Goal: Task Accomplishment & Management: Manage account settings

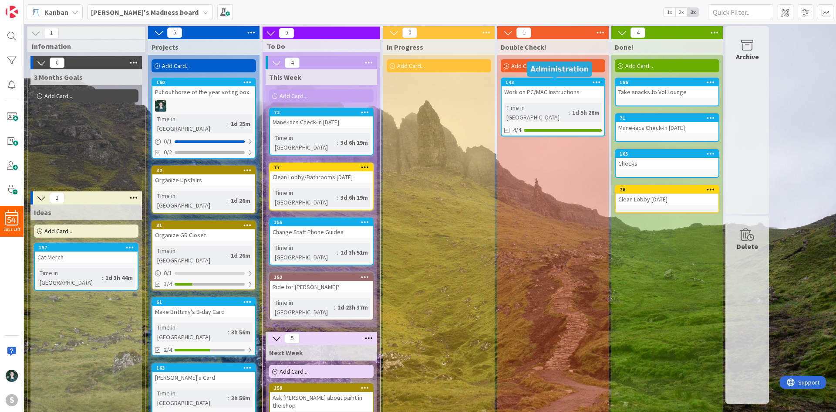
click at [533, 85] on div "143" at bounding box center [555, 82] width 99 height 6
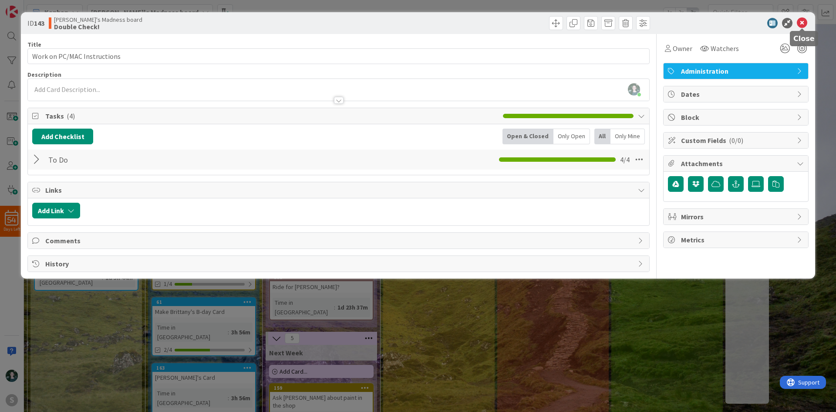
click at [801, 24] on icon at bounding box center [802, 23] width 10 height 10
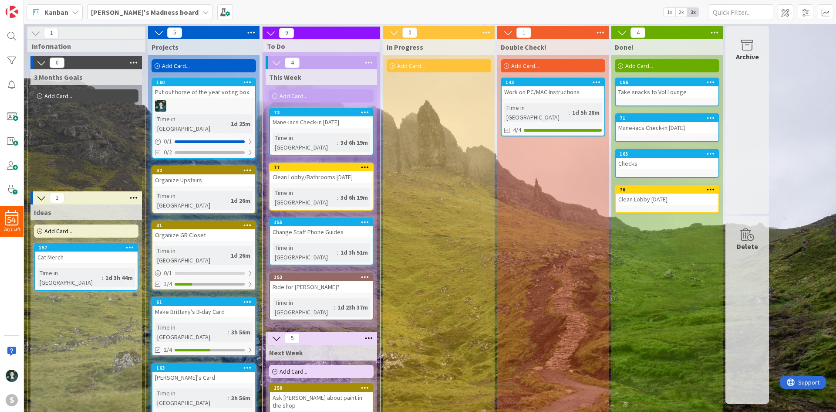
click at [152, 10] on b "[PERSON_NAME]'s Madness board" at bounding box center [145, 12] width 108 height 9
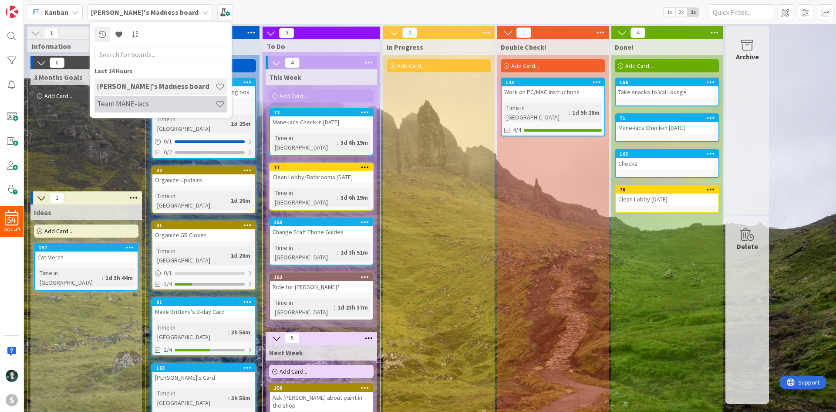
click at [149, 100] on h4 "Team MANE-iacs" at bounding box center [156, 103] width 118 height 9
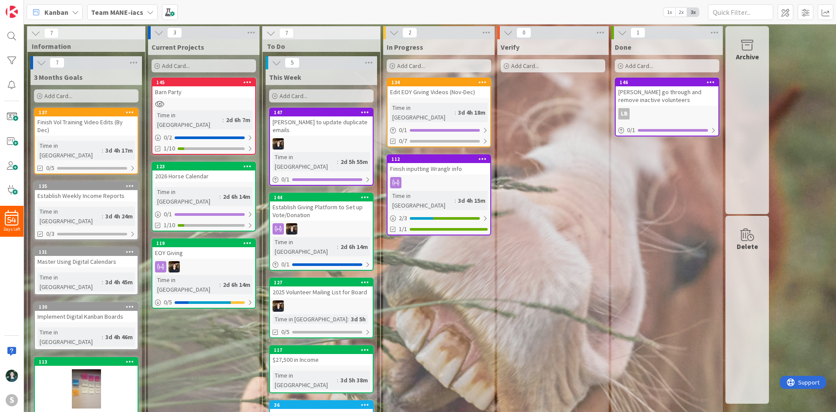
click at [147, 10] on icon at bounding box center [150, 12] width 7 height 7
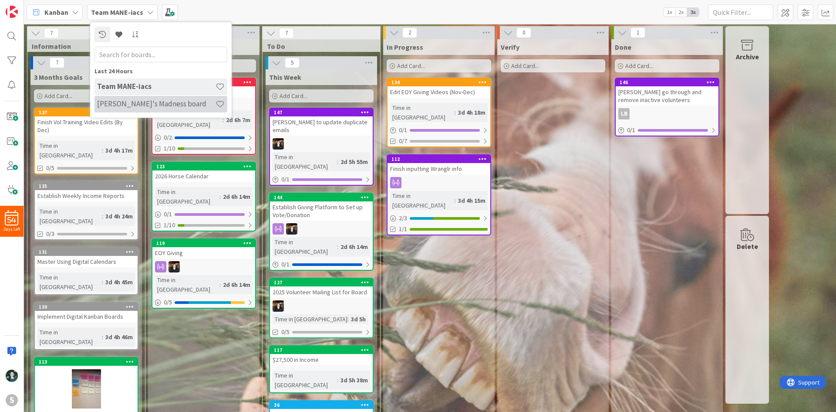
click at [145, 102] on h4 "[PERSON_NAME]'s Madness board" at bounding box center [156, 103] width 118 height 9
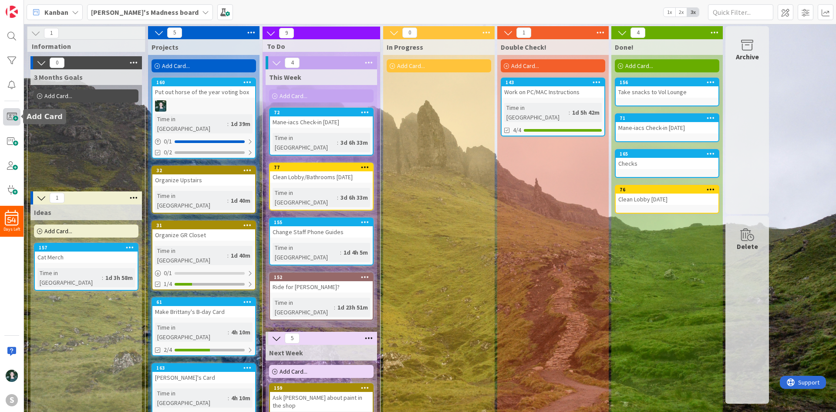
click at [10, 121] on span at bounding box center [11, 116] width 17 height 17
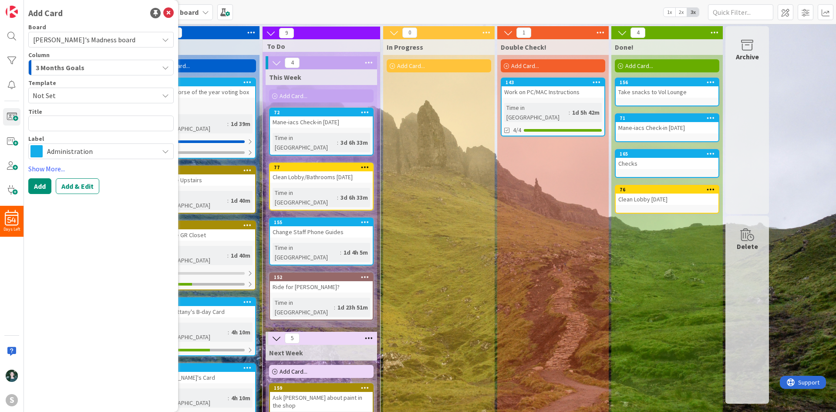
click at [94, 155] on span "Administration" at bounding box center [100, 151] width 107 height 12
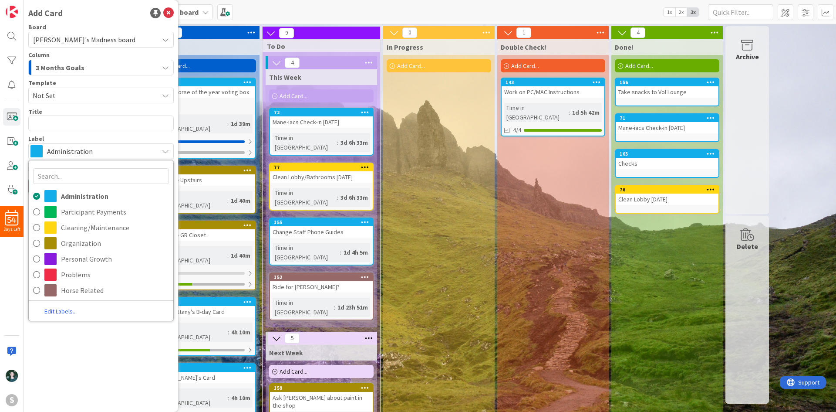
click at [92, 98] on span "Not Set" at bounding box center [92, 95] width 119 height 11
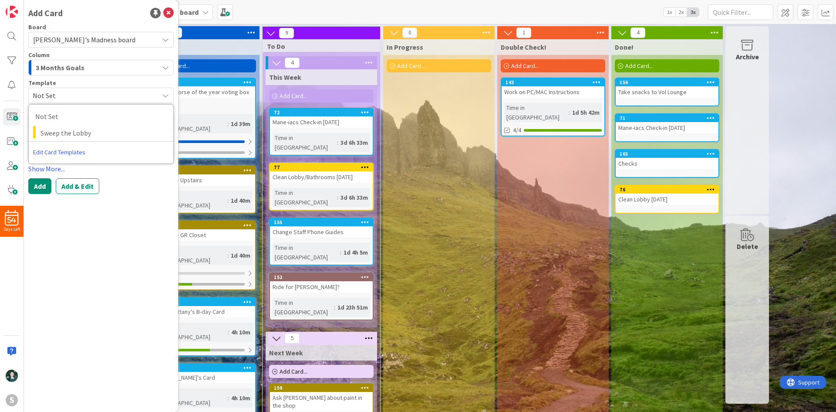
click at [106, 74] on div "3 Months Goals" at bounding box center [96, 68] width 125 height 14
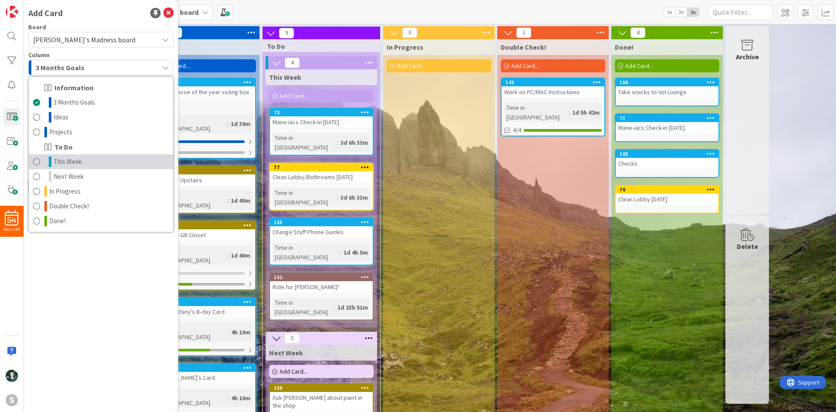
click at [101, 159] on link "This Week" at bounding box center [101, 161] width 145 height 15
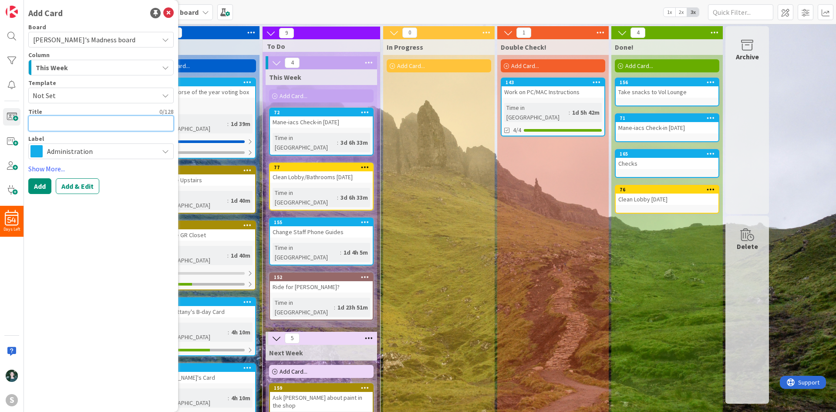
click at [98, 119] on textarea at bounding box center [100, 123] width 145 height 16
type textarea "x"
type textarea "R"
type textarea "x"
type textarea "RE"
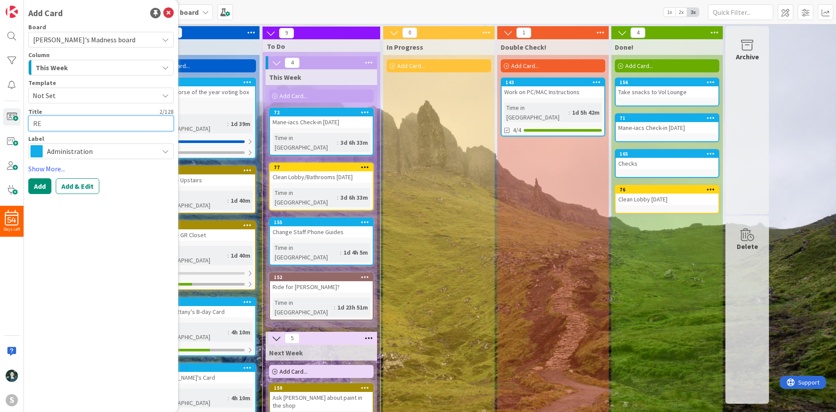
type textarea "x"
type textarea "REa"
type textarea "x"
type textarea "RE"
type textarea "x"
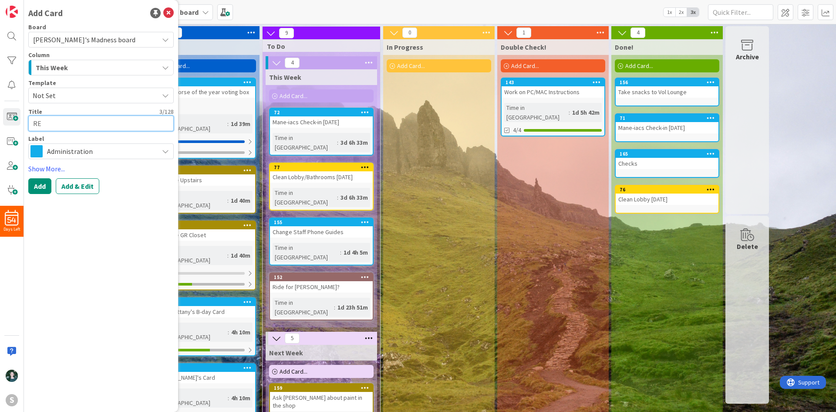
type textarea "R"
type textarea "x"
type textarea "Re"
type textarea "x"
type textarea "Rep"
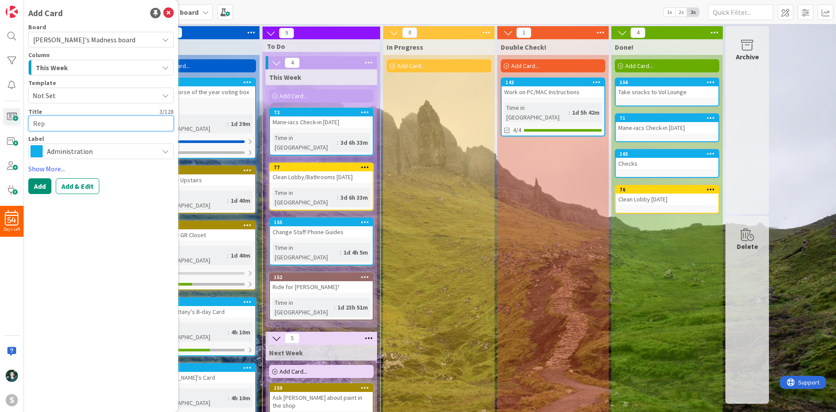
type textarea "x"
type textarea "Repl"
type textarea "x"
type textarea "Repla"
type textarea "x"
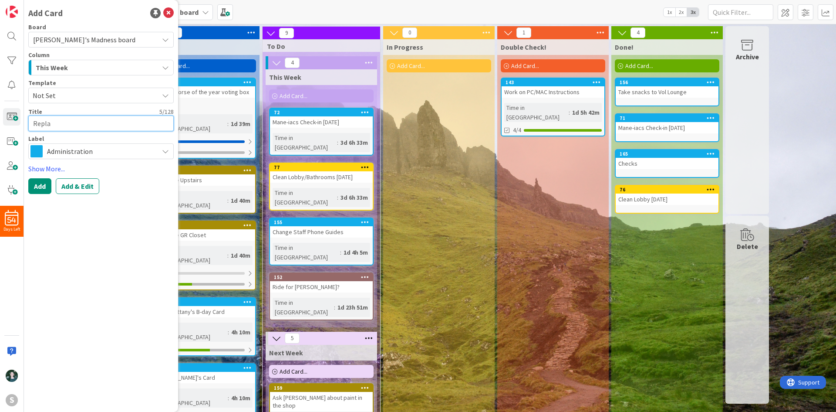
type textarea "Replac"
type textarea "x"
type textarea "Replace"
type textarea "x"
type textarea "Replace"
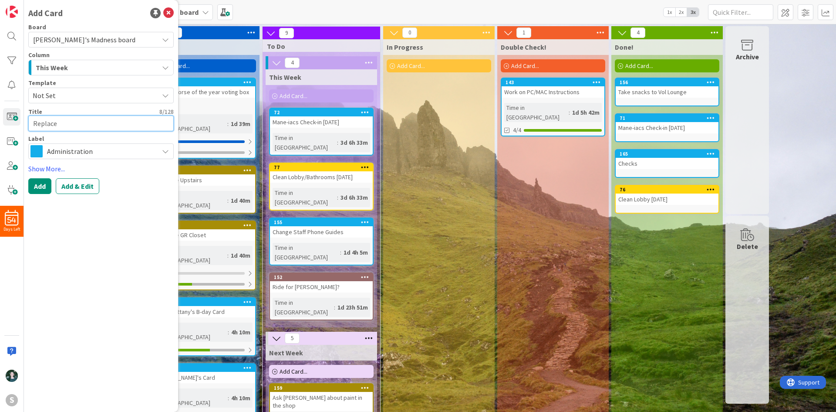
type textarea "x"
type textarea "Replace C"
type textarea "x"
type textarea "Replace Co"
type textarea "x"
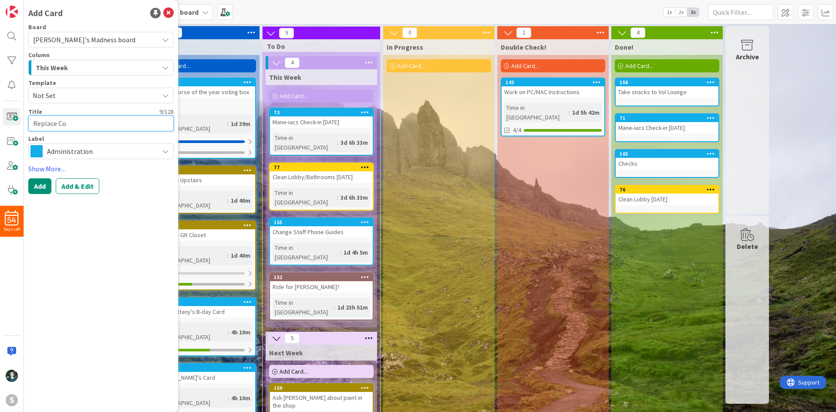
type textarea "Replace Con"
type textarea "x"
type textarea "Replace Cont"
type textarea "x"
type textarea "Replace Conta"
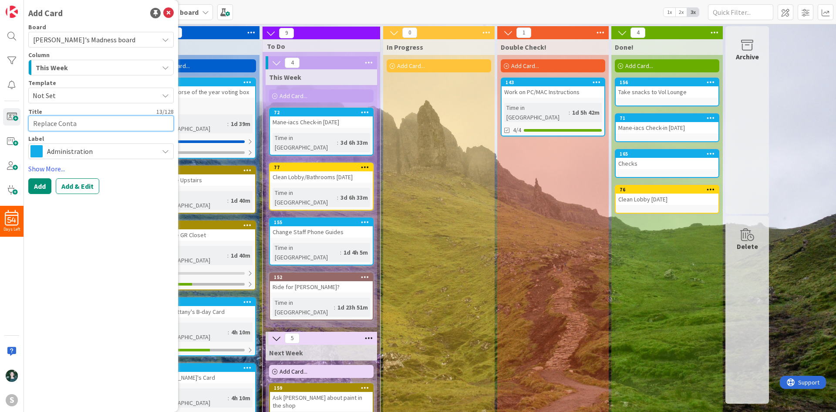
type textarea "x"
type textarea "Replace Contac"
type textarea "x"
type textarea "Replace Contact"
type textarea "x"
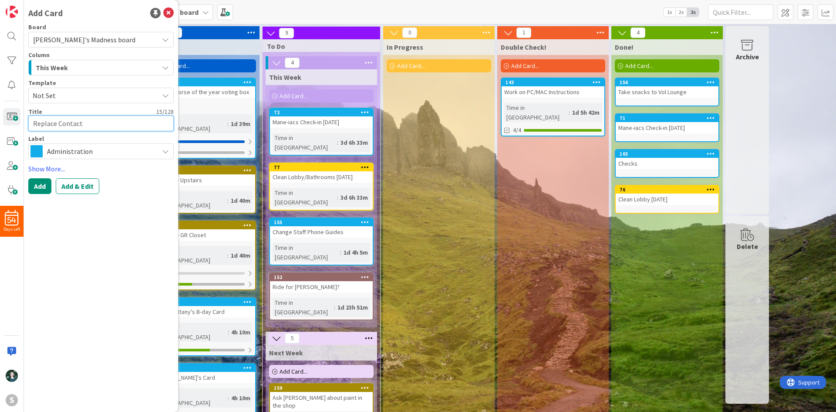
type textarea "Replace Contact"
type textarea "x"
type textarea "Replace Contact I"
type textarea "x"
type textarea "Replace Contact In"
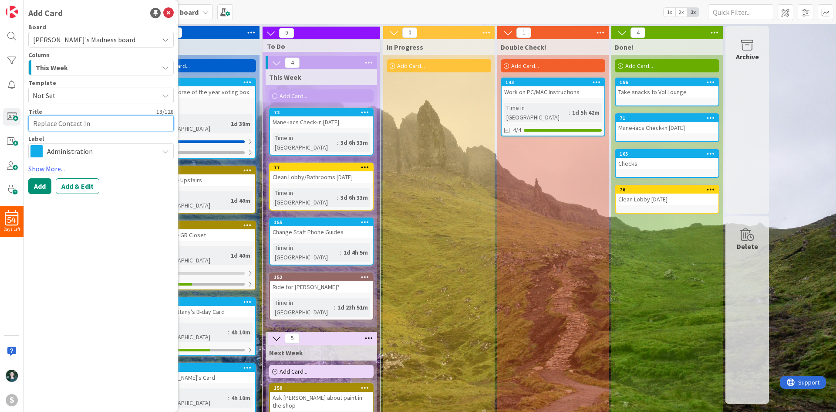
type textarea "x"
type textarea "Replace Contact Inf"
type textarea "x"
type textarea "Replace Contact Info"
type textarea "x"
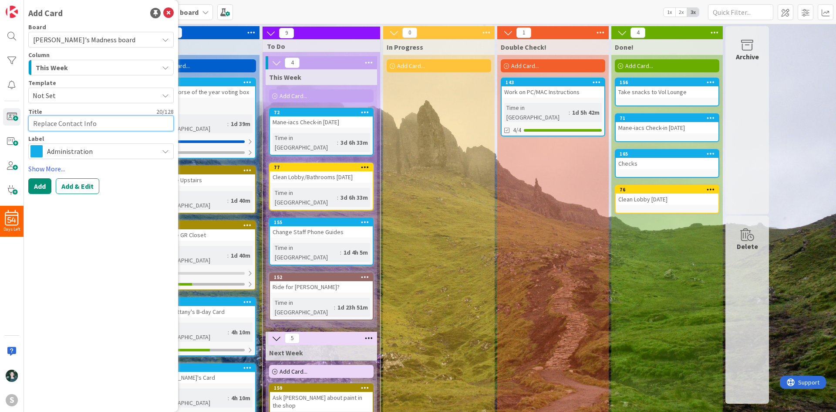
type textarea "Replace Contact Info"
type textarea "x"
type textarea "Replace Contact Info o"
type textarea "x"
type textarea "Replace Contact Info on"
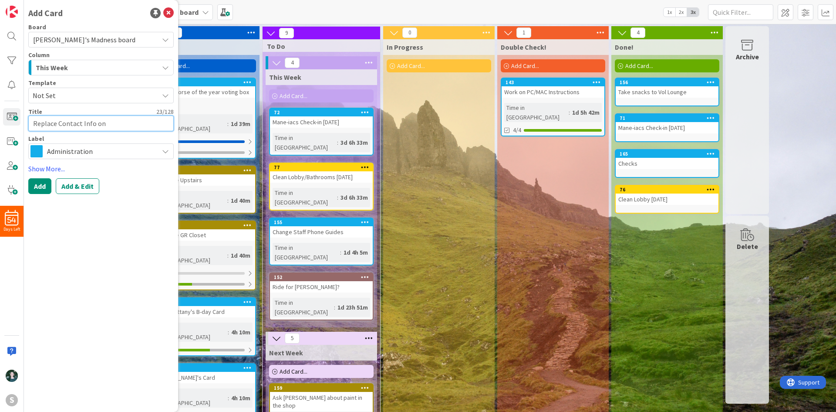
type textarea "x"
type textarea "Replace Contact Info on"
type textarea "x"
type textarea "Replace Contact Info on E"
type textarea "x"
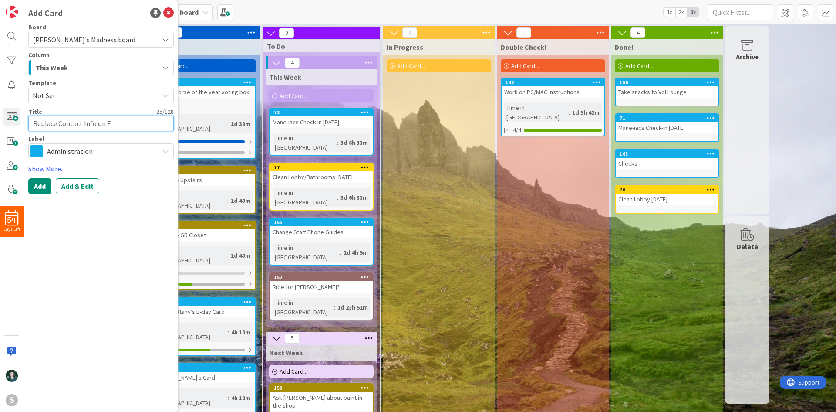
type textarea "Replace Contact Info on Em"
type textarea "x"
type textarea "Replace Contact Info on Eme"
type textarea "x"
type textarea "Replace Contact Info on Emer"
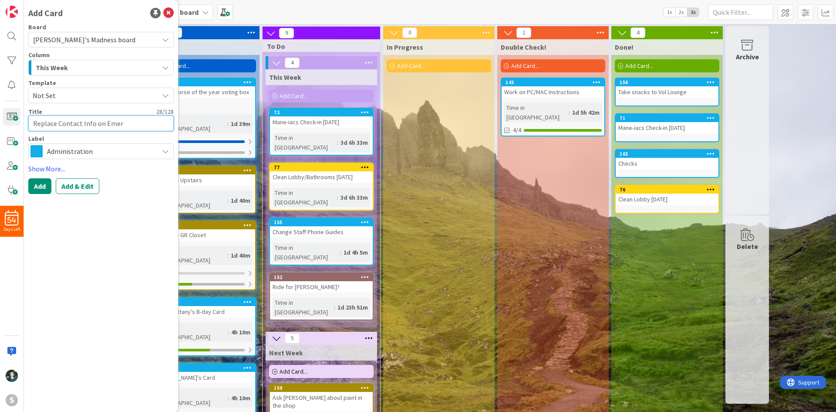
type textarea "x"
type textarea "Replace Contact Info on Emerg"
type textarea "x"
type textarea "Replace Contact Info on Emerge"
type textarea "x"
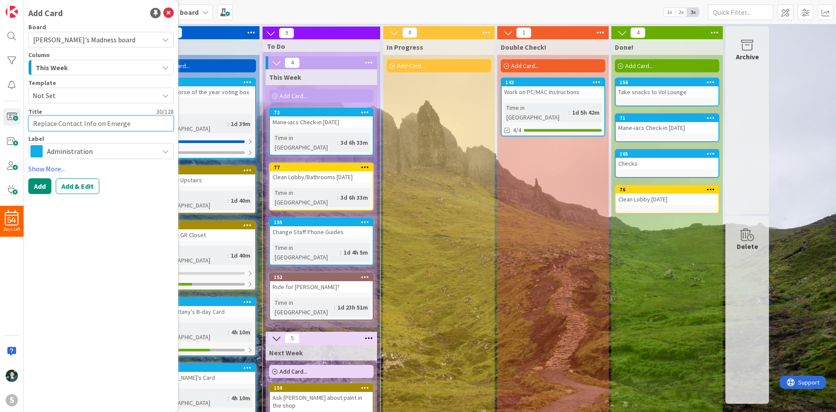
type textarea "Replace Contact Info on Emergen"
type textarea "x"
type textarea "Replace Contact Info on Emergency"
type textarea "x"
type textarea "Replace Contact Info on Emergency"
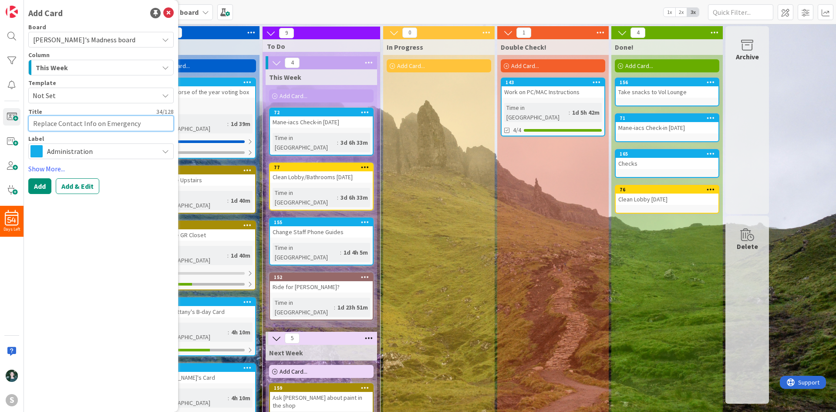
type textarea "x"
type textarea "Replace Contact Info on Emergency S"
type textarea "x"
type textarea "Replace Contact Info on Emergency Sh"
type textarea "x"
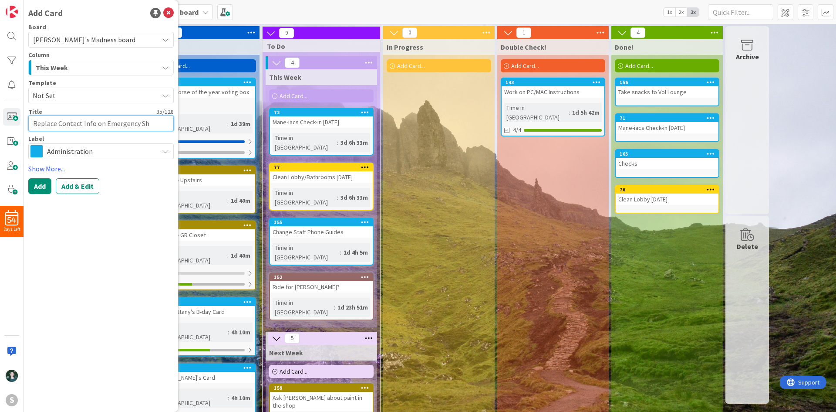
type textarea "Replace Contact Info on Emergency She"
type textarea "x"
type textarea "Replace Contact Info on Emergency Shee"
type textarea "x"
type textarea "Replace Contact Info on Emergency Sheet"
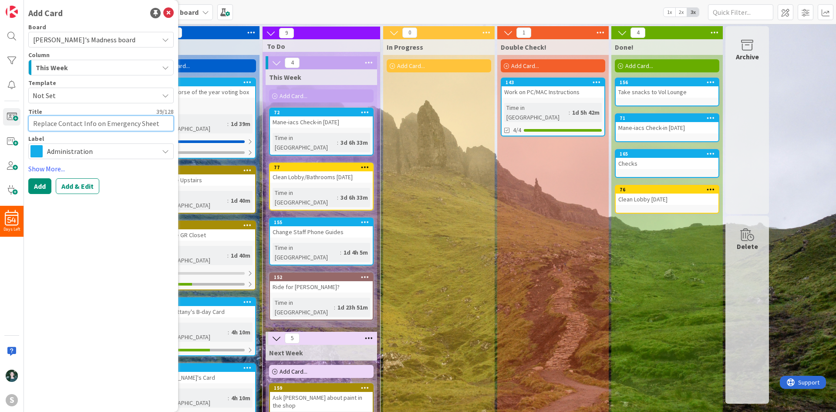
type textarea "x"
type textarea "Replace Contact Info on Emergency Sheets"
click at [39, 193] on button "Add" at bounding box center [39, 186] width 23 height 16
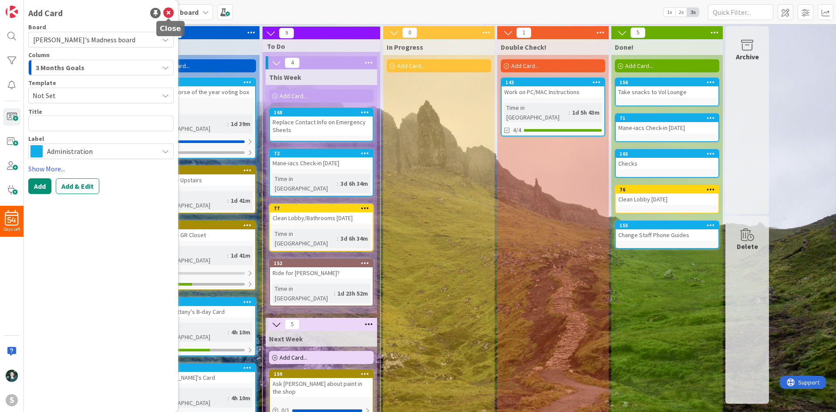
click at [165, 14] on icon at bounding box center [168, 13] width 10 height 10
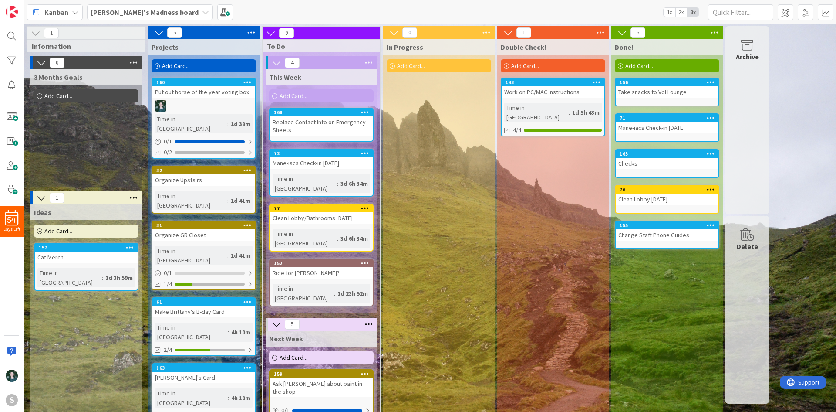
click at [301, 212] on div "Clean Lobby/Bathrooms [DATE]" at bounding box center [321, 217] width 103 height 11
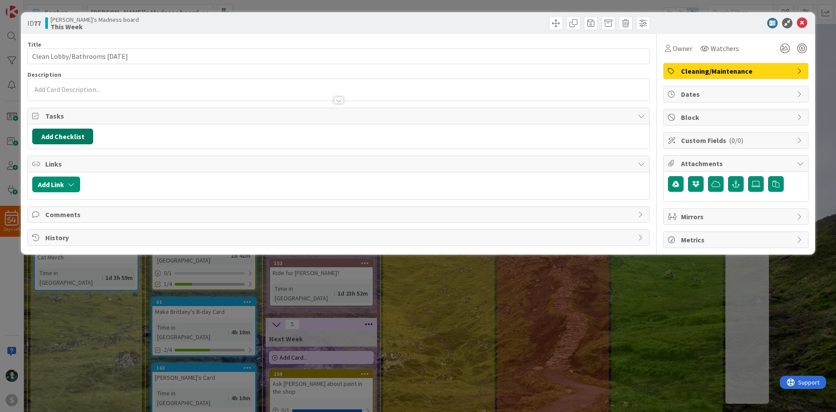
click at [84, 134] on button "Add Checklist" at bounding box center [62, 136] width 61 height 16
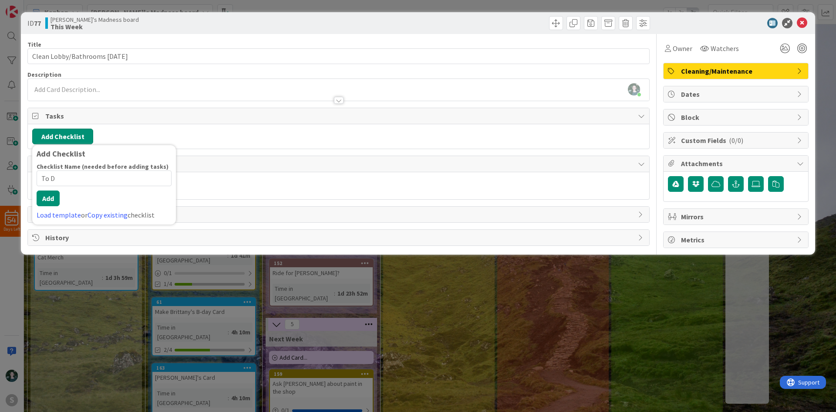
type input "To Do"
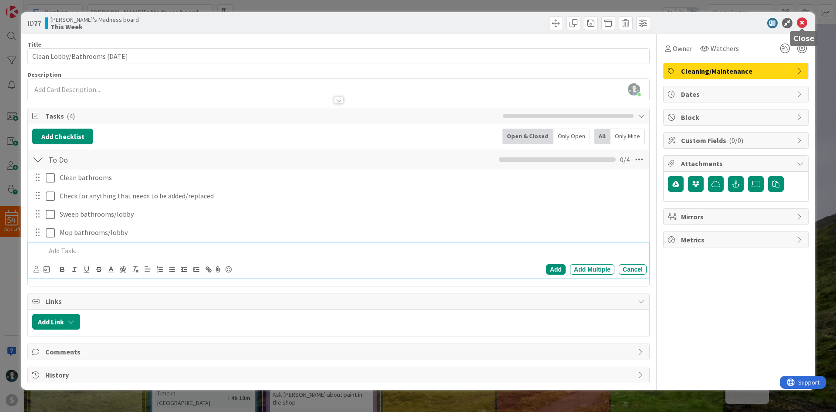
click at [804, 19] on icon at bounding box center [802, 23] width 10 height 10
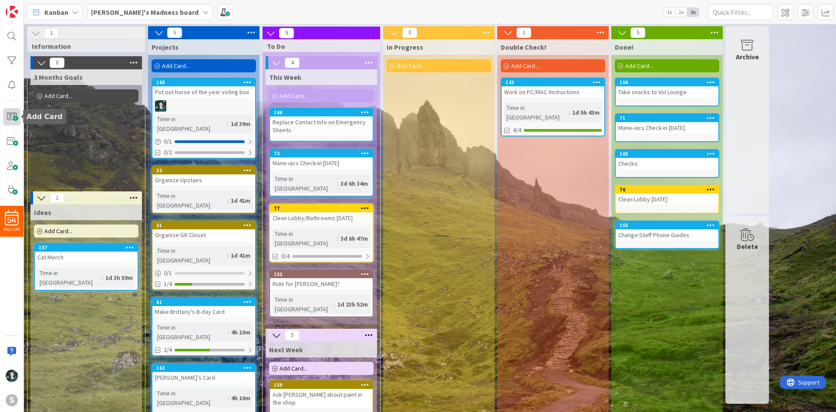
click at [11, 124] on span at bounding box center [11, 116] width 17 height 17
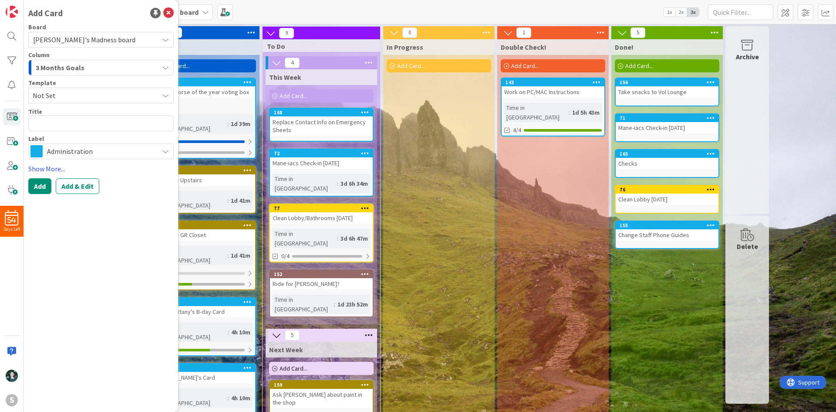
click at [100, 65] on div "3 Months Goals" at bounding box center [96, 68] width 125 height 14
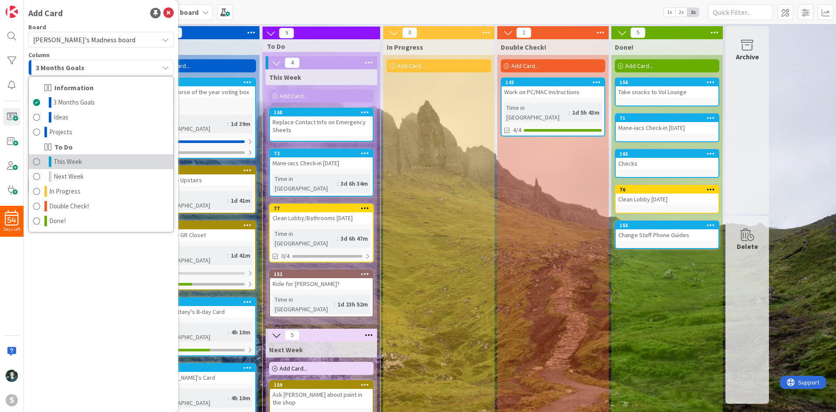
click at [94, 159] on link "This Week" at bounding box center [101, 161] width 145 height 15
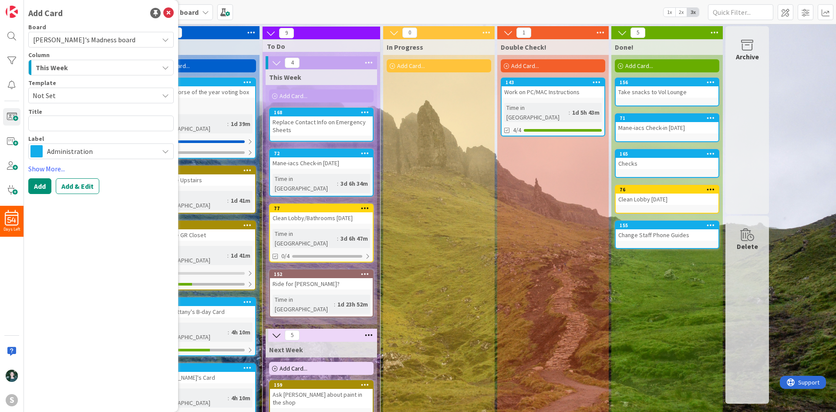
click at [95, 150] on span "Administration" at bounding box center [100, 151] width 107 height 12
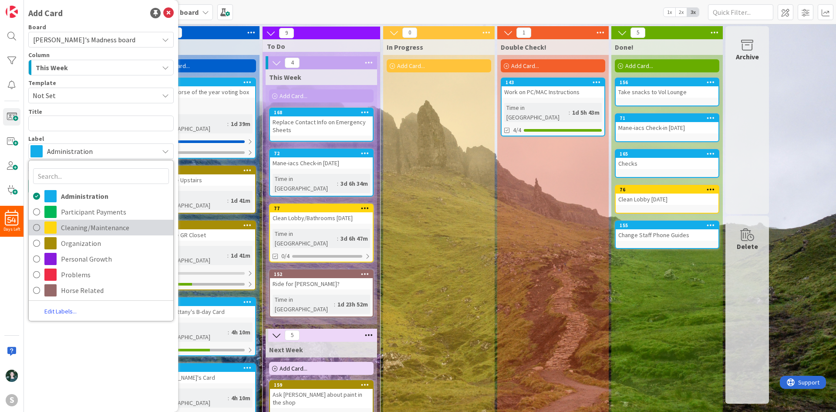
click at [99, 226] on span "Cleaning/Maintenance" at bounding box center [115, 227] width 108 height 13
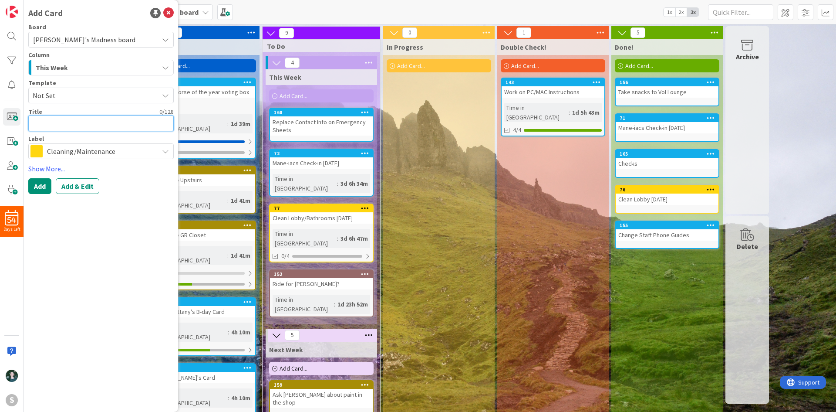
click at [84, 119] on textarea at bounding box center [100, 123] width 145 height 16
type textarea "x"
type textarea "S"
type textarea "x"
type textarea "Sw"
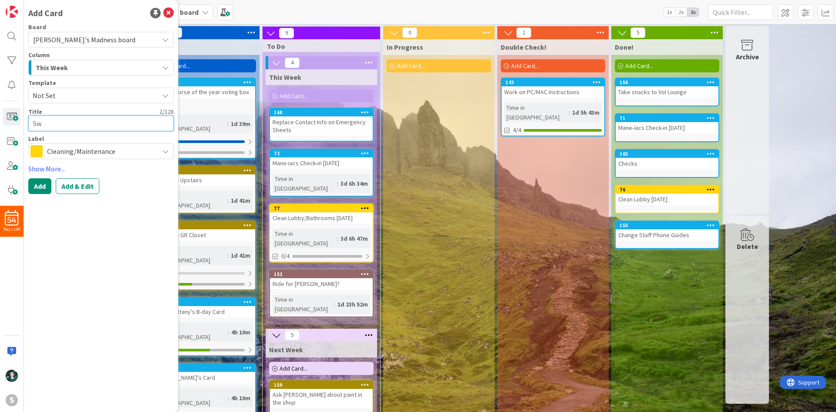
type textarea "x"
type textarea "Swe"
type textarea "x"
type textarea "Swee"
type textarea "x"
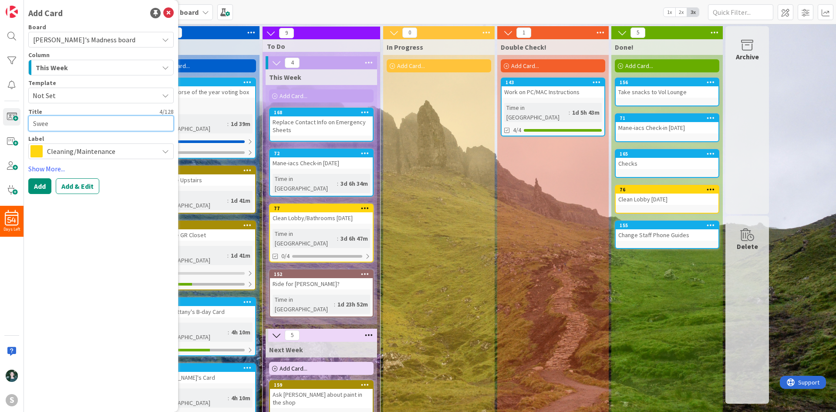
type textarea "Sweep"
type textarea "x"
type textarea "Sweep"
type textarea "x"
type textarea "Sweep G"
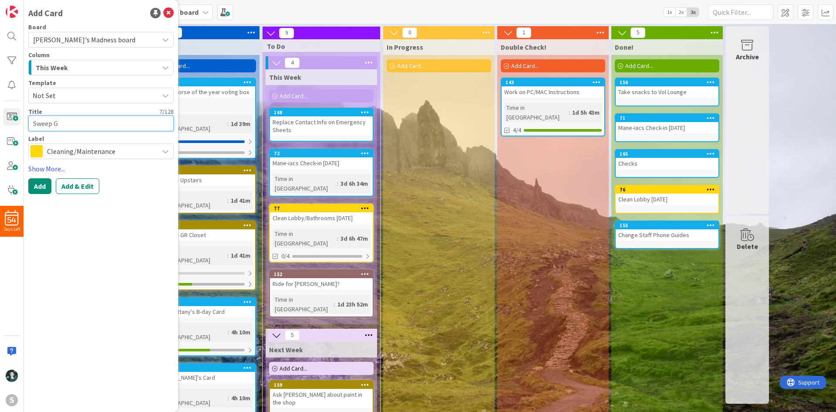
type textarea "x"
type textarea "Sweep Gre"
type textarea "x"
type textarea "Sweep Grea"
type textarea "x"
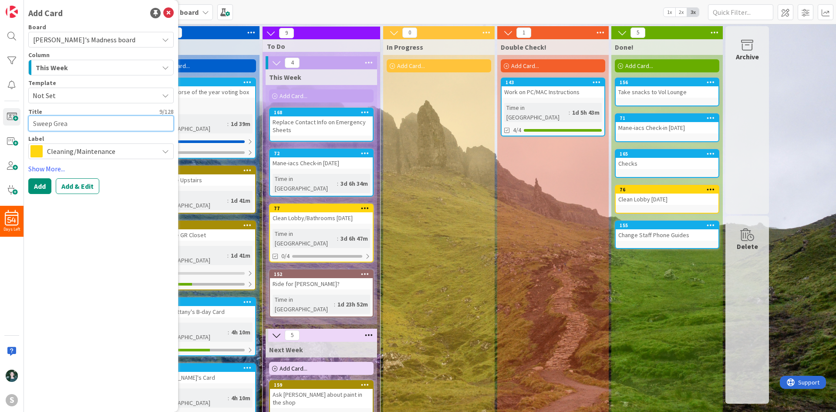
type textarea "Sweep Great"
type textarea "x"
type textarea "Sweep Great"
type textarea "x"
type textarea "Sweep Great R"
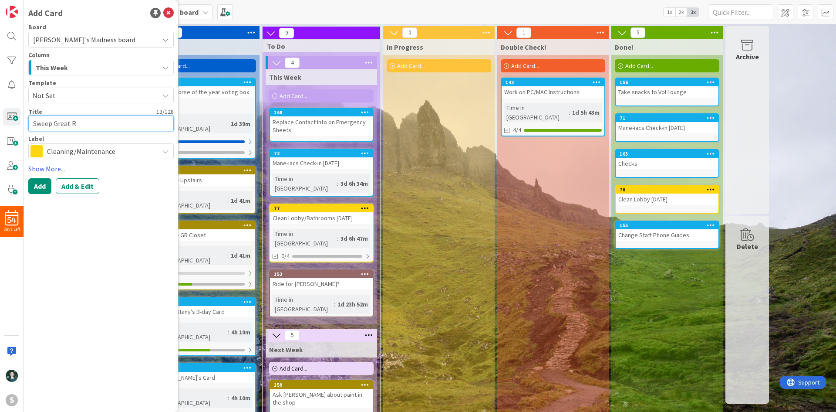
type textarea "x"
type textarea "Sweep Great Ro"
type textarea "x"
type textarea "Sweep Great Roo"
type textarea "x"
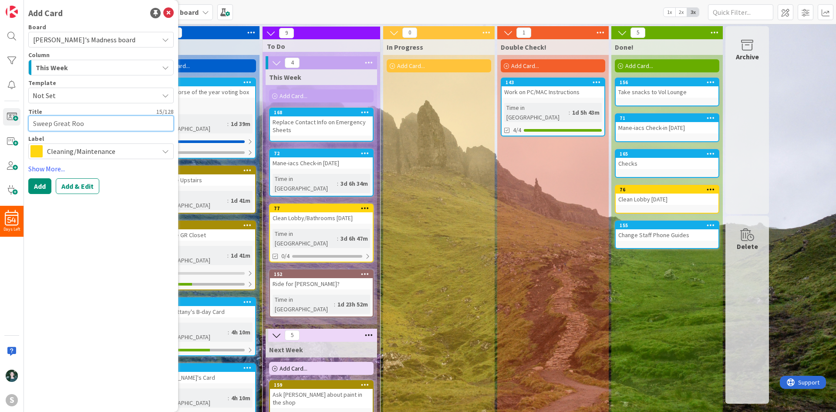
type textarea "Sweep Great Room"
type textarea "x"
type textarea "Sweep Great Roo"
type textarea "x"
type textarea "Sweep Great Ro"
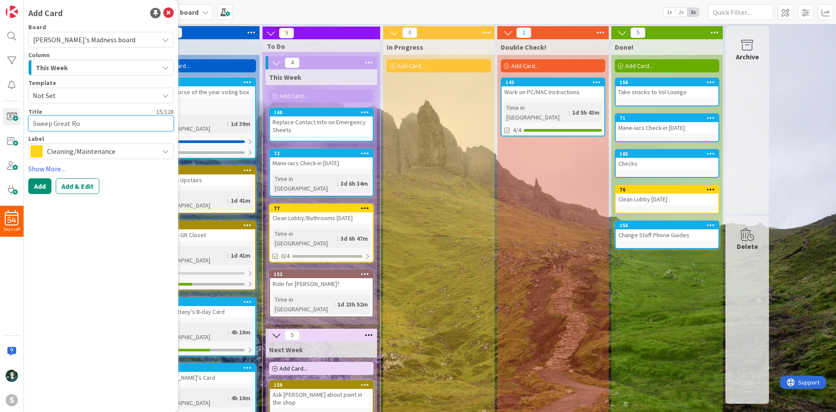
type textarea "x"
type textarea "Sweep Great R"
type textarea "x"
type textarea "Sweep Great"
type textarea "x"
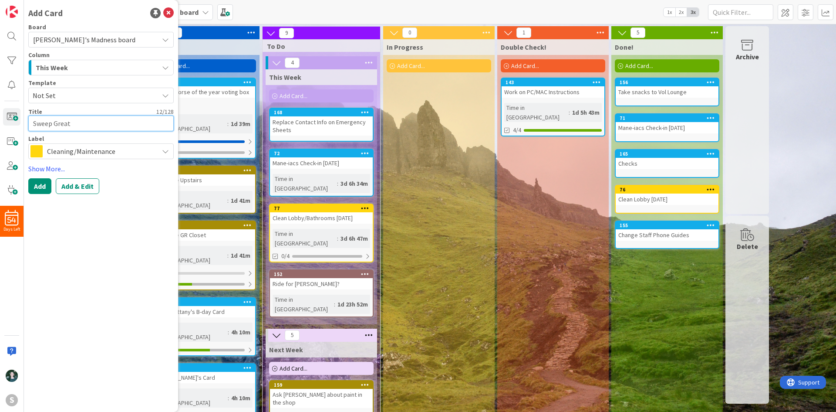
type textarea "Sweep Great"
type textarea "x"
type textarea "Sweep Grea"
type textarea "x"
type textarea "Sweep Gre"
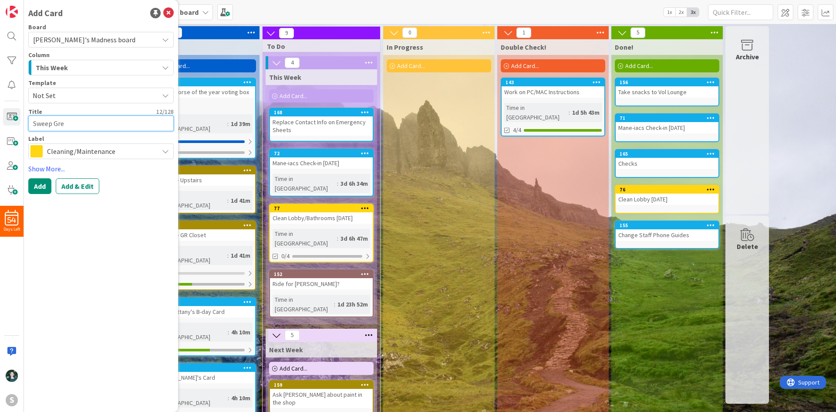
type textarea "x"
type textarea "Sweep Gr"
type textarea "x"
type textarea "Sweep G"
type textarea "x"
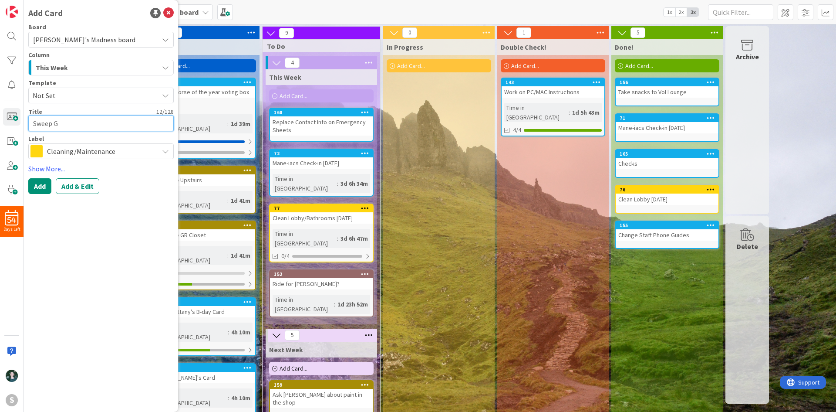
type textarea "Sweep"
type textarea "x"
type textarea "Sweep"
type textarea "x"
type textarea "Swee"
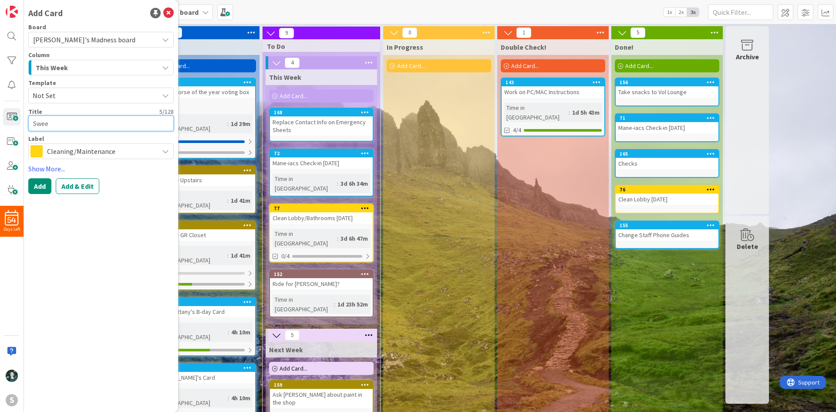
type textarea "x"
type textarea "Swe"
type textarea "x"
type textarea "Sw"
type textarea "x"
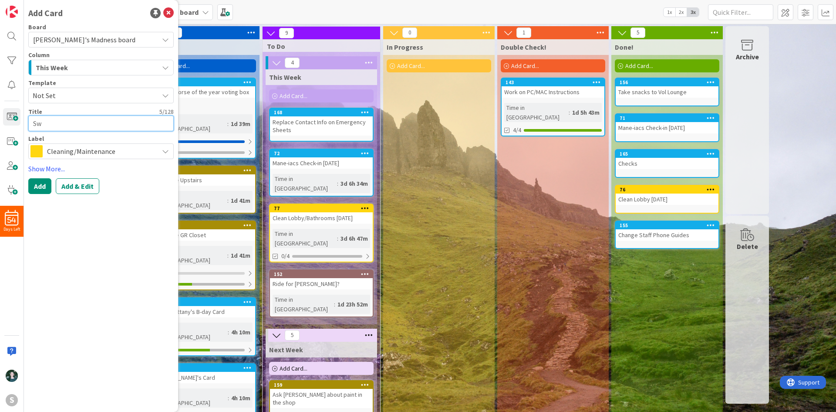
type textarea "S"
type textarea "x"
type textarea "C"
type textarea "x"
type textarea "Cle"
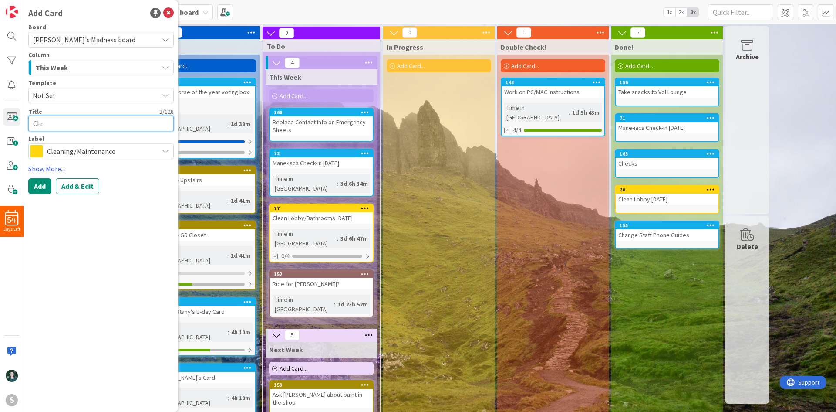
type textarea "x"
type textarea "Clea"
type textarea "x"
type textarea "Clean"
type textarea "x"
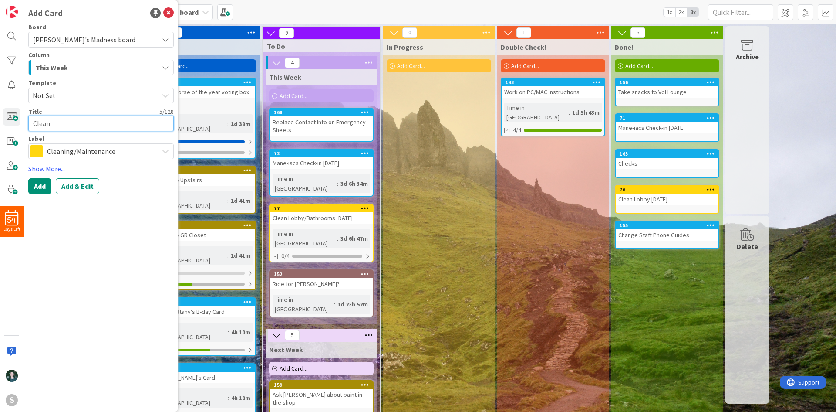
type textarea "Clean"
type textarea "x"
type textarea "Clean G"
type textarea "x"
type textarea "Clean Gr"
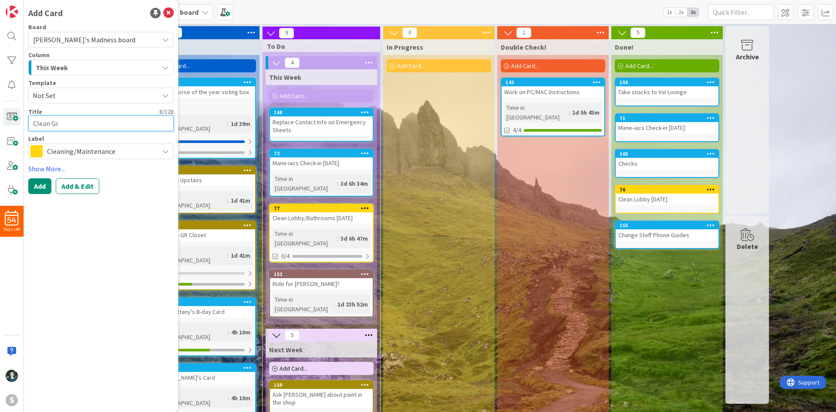
type textarea "x"
type textarea "Clean Gre"
type textarea "x"
type textarea "Clean Grea"
type textarea "x"
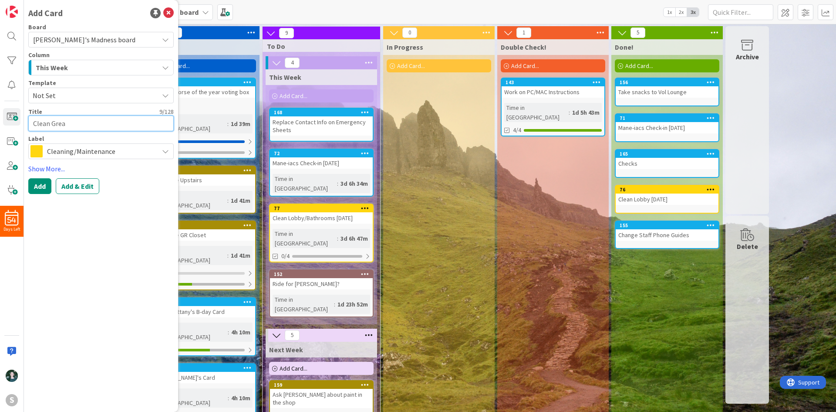
type textarea "Clean Great"
type textarea "x"
type textarea "Clean Great"
type textarea "x"
type textarea "Clean Great R"
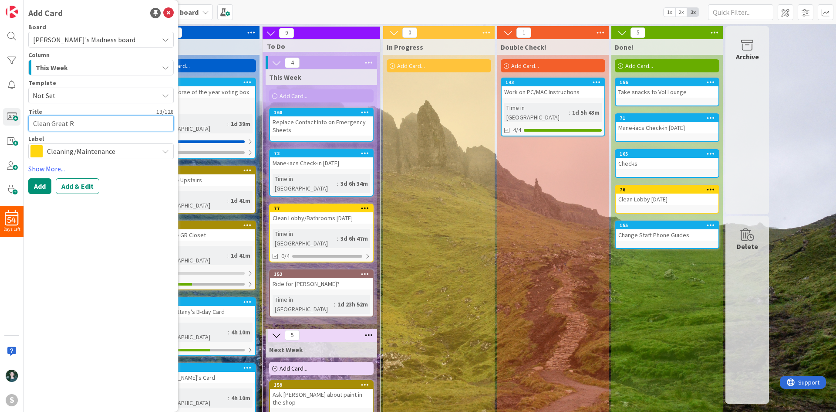
type textarea "x"
type textarea "Clean Great Ro"
type textarea "x"
type textarea "Clean Great Roo"
type textarea "x"
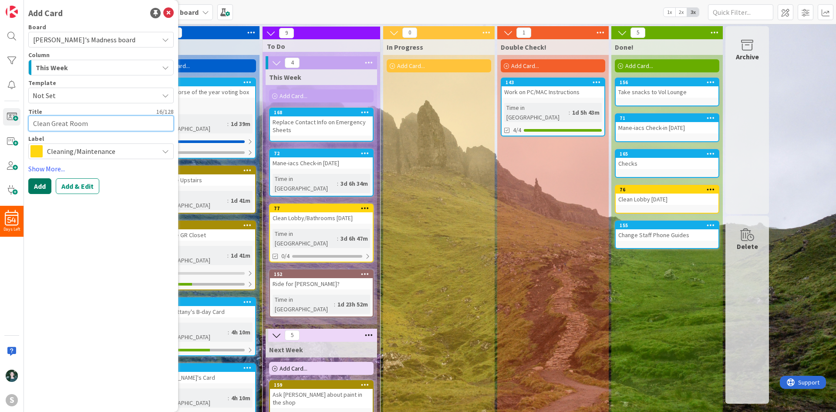
type textarea "Clean Great Room"
click at [42, 186] on button "Add" at bounding box center [39, 186] width 23 height 16
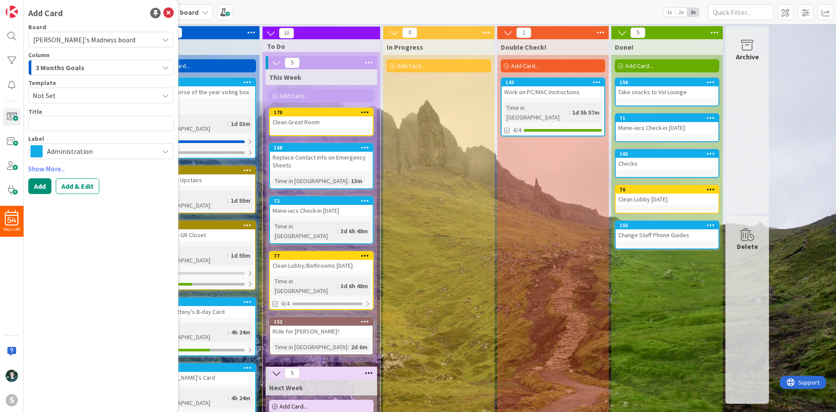
click at [304, 119] on div "Clean Great Room" at bounding box center [321, 121] width 103 height 11
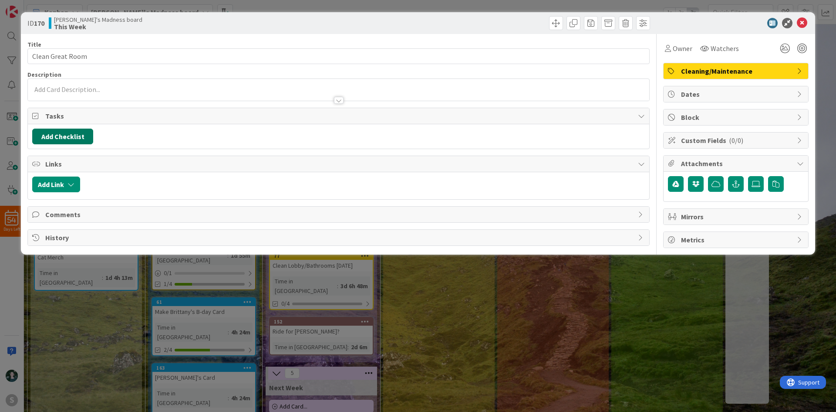
click at [56, 139] on button "Add Checklist" at bounding box center [62, 136] width 61 height 16
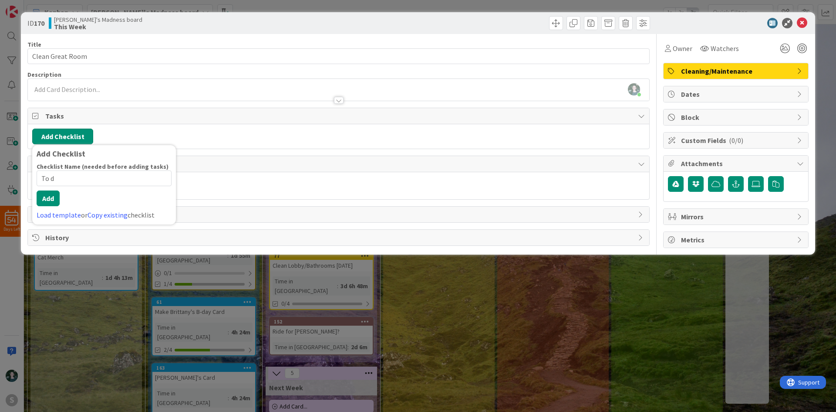
type input "To do"
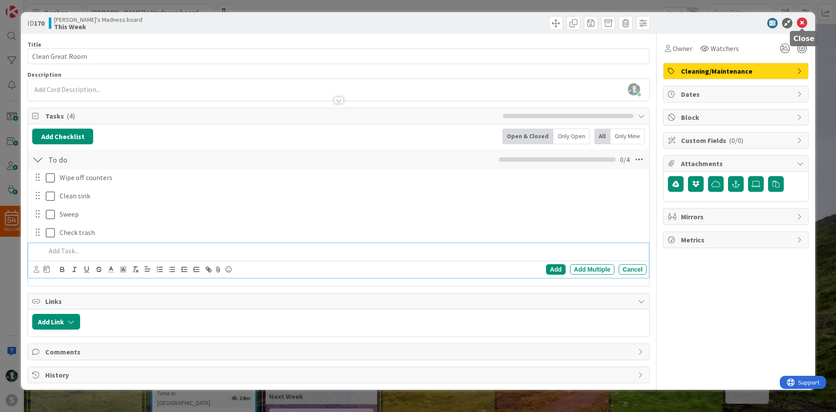
click at [804, 25] on icon at bounding box center [802, 23] width 10 height 10
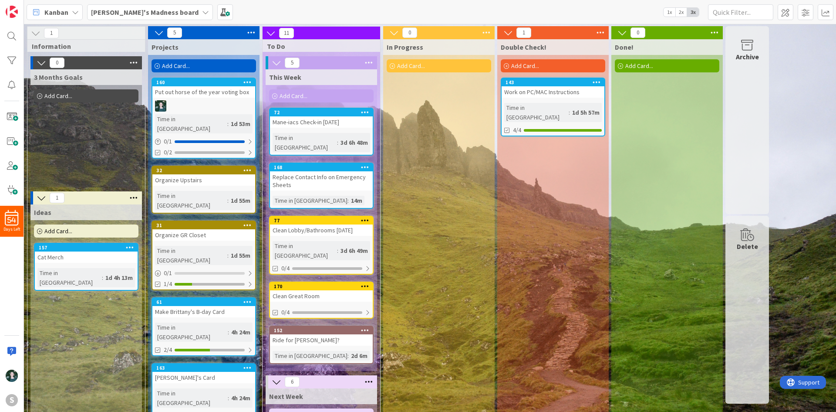
click at [546, 87] on div "Work on PC/MAC Instructions" at bounding box center [553, 91] width 103 height 11
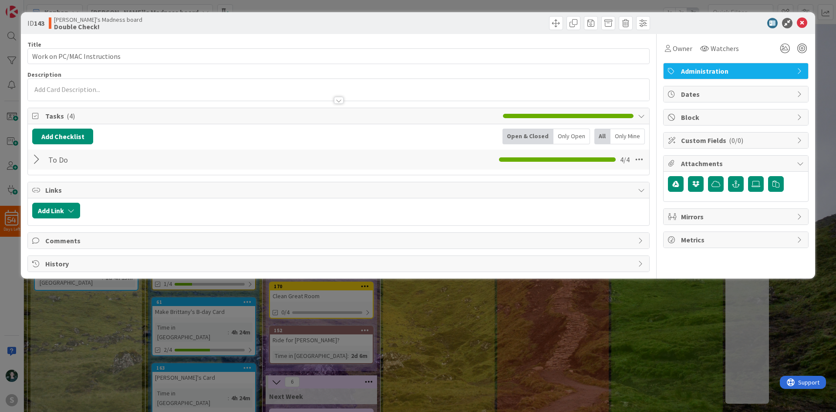
click at [40, 161] on div at bounding box center [37, 160] width 11 height 16
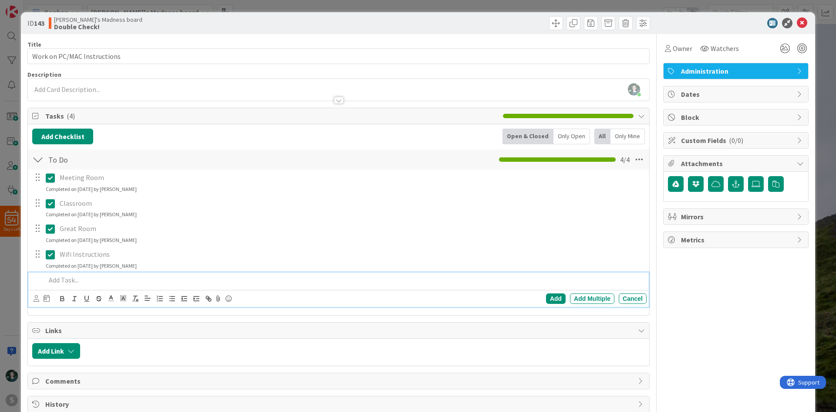
click at [64, 282] on p at bounding box center [344, 280] width 597 height 10
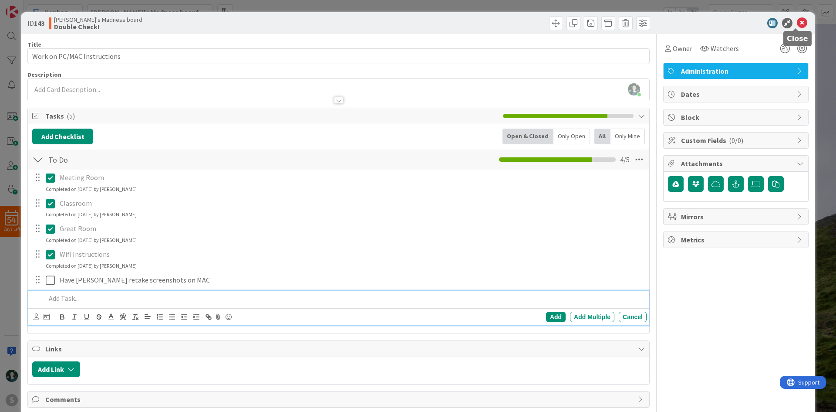
click at [797, 26] on icon at bounding box center [802, 23] width 10 height 10
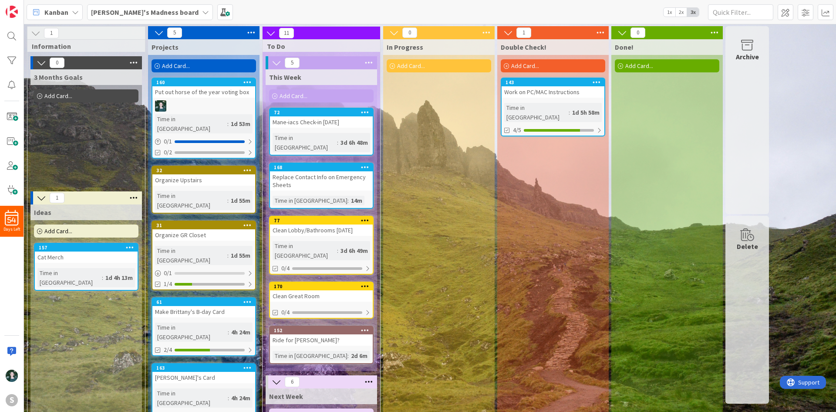
click at [226, 306] on div "Make Brittany's B-day Card" at bounding box center [203, 311] width 103 height 11
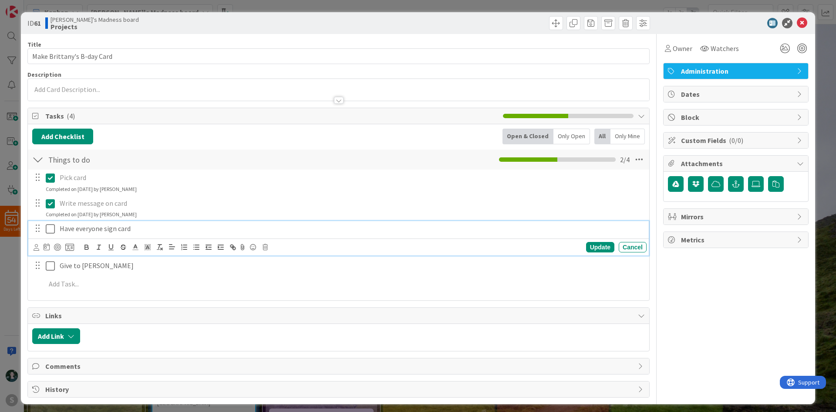
click at [49, 230] on icon at bounding box center [50, 228] width 9 height 10
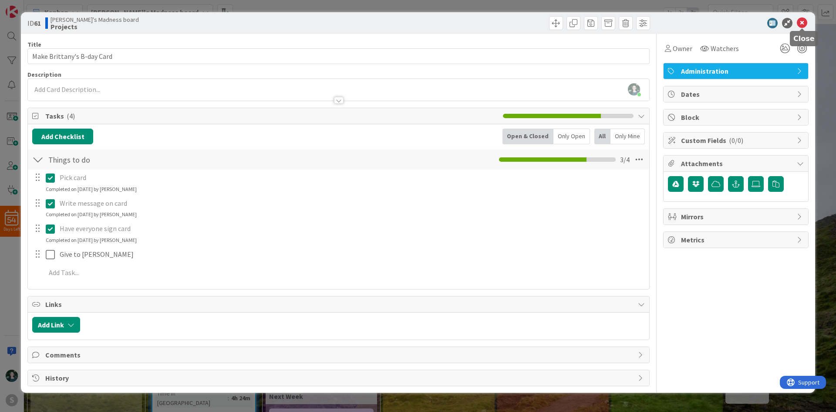
click at [802, 22] on icon at bounding box center [802, 23] width 10 height 10
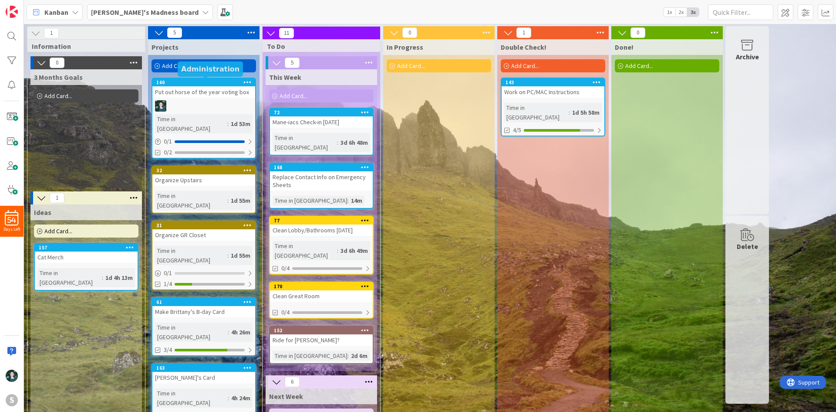
click at [202, 83] on div "160" at bounding box center [205, 82] width 99 height 6
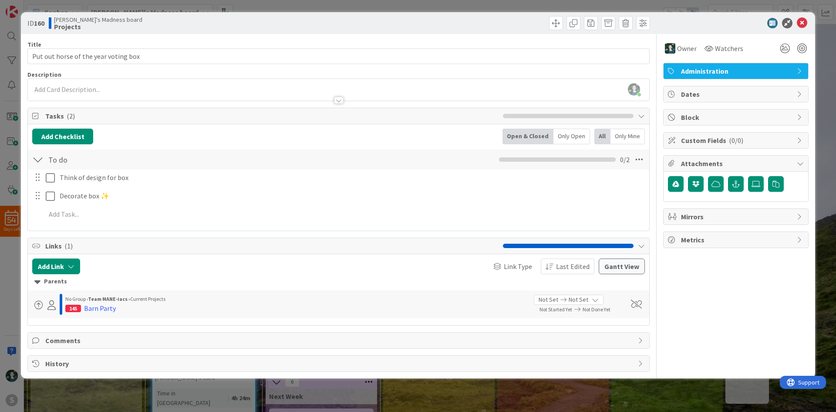
click at [594, 296] on icon at bounding box center [595, 299] width 7 height 7
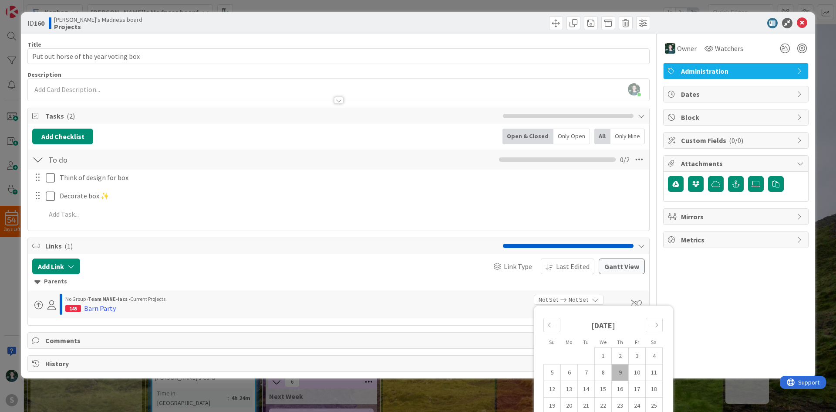
click at [594, 296] on div "Not Set Not Set" at bounding box center [569, 299] width 70 height 10
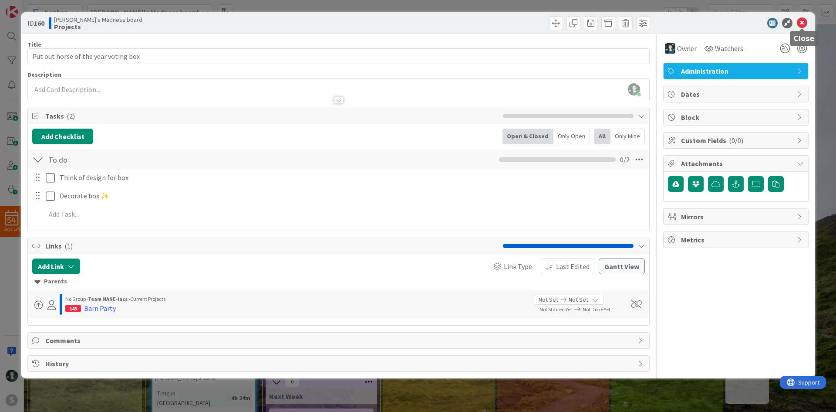
click at [802, 23] on icon at bounding box center [802, 23] width 10 height 10
